Goal: Transaction & Acquisition: Purchase product/service

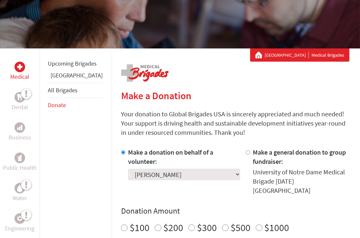
scroll to position [136, 0]
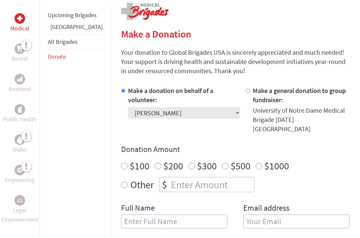
click at [222, 163] on input "$500" at bounding box center [225, 166] width 7 height 7
radio input "true"
click at [121, 215] on input "text" at bounding box center [174, 222] width 106 height 14
type input "[PERSON_NAME]"
click at [243, 215] on input "email" at bounding box center [296, 222] width 106 height 14
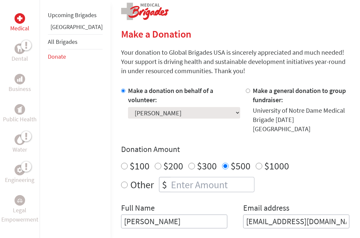
type input "[EMAIL_ADDRESS][DOMAIN_NAME]"
click at [359, 238] on div "Medical Dental Business Public Health Water Engineering Legal Empowerment Upcom…" at bounding box center [180, 193] width 360 height 412
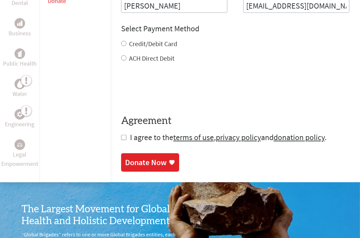
scroll to position [335, 0]
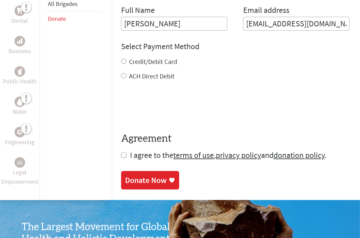
click at [121, 59] on input "Credit/Debit Card" at bounding box center [123, 61] width 5 height 5
radio input "true"
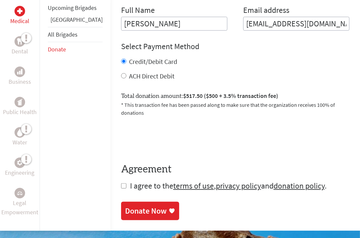
click at [121, 184] on input "checkbox" at bounding box center [123, 186] width 5 height 5
checkbox input "true"
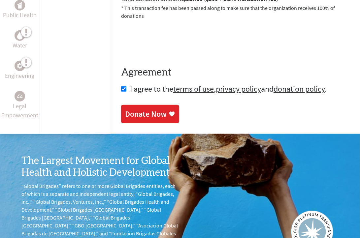
scroll to position [462, 0]
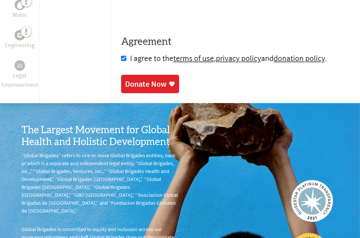
click at [125, 79] on div "Donate Now" at bounding box center [146, 84] width 42 height 11
